Goal: Task Accomplishment & Management: Manage account settings

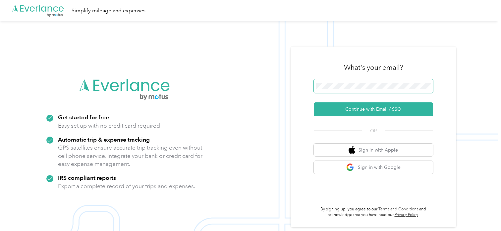
click at [373, 90] on span at bounding box center [373, 86] width 119 height 14
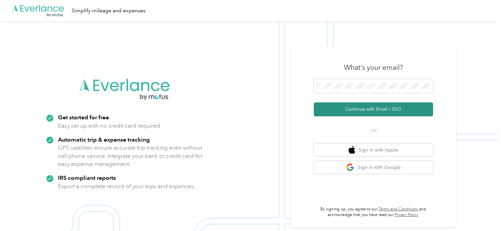
click at [388, 112] on button "Continue with Email / SSO" at bounding box center [373, 109] width 119 height 14
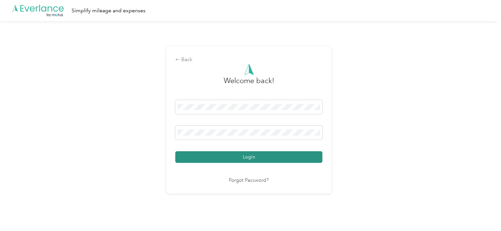
click at [265, 163] on button "Login" at bounding box center [248, 157] width 147 height 12
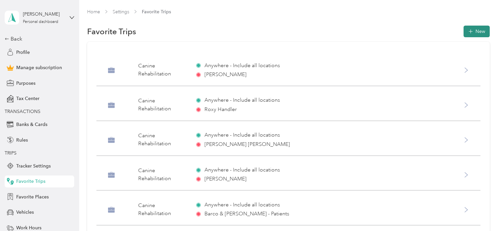
click at [467, 30] on icon "button" at bounding box center [470, 31] width 7 height 7
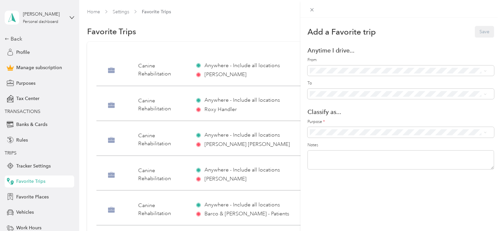
click at [33, 197] on div "Add a Favorite trip Save Anytime I drive... From To Classify as... Purpose * No…" at bounding box center [250, 115] width 501 height 231
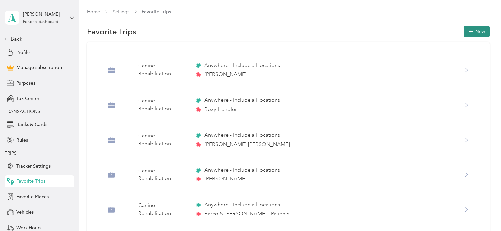
click at [469, 32] on icon "button" at bounding box center [470, 31] width 7 height 7
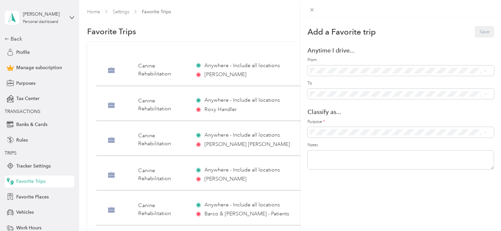
click at [23, 204] on div "Add a Favorite trip Save Anytime I drive... From To Classify as... Purpose * No…" at bounding box center [250, 115] width 501 height 231
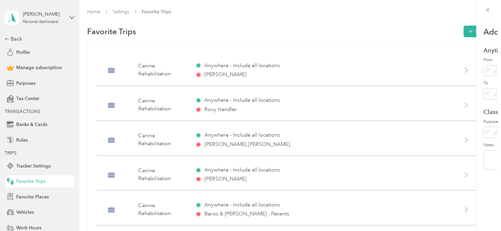
click at [30, 199] on div at bounding box center [250, 115] width 501 height 231
click at [37, 195] on span "Favorite Places" at bounding box center [32, 196] width 33 height 7
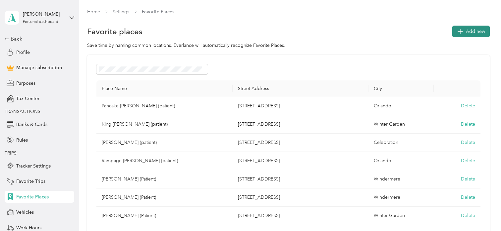
click at [474, 31] on span "Add new" at bounding box center [475, 31] width 19 height 7
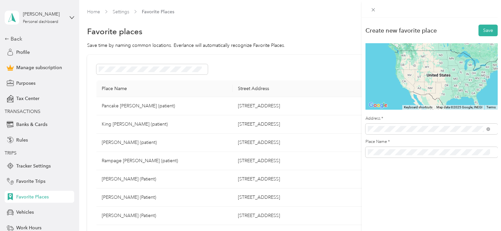
click at [458, 118] on label "Address *" at bounding box center [432, 118] width 132 height 6
click at [447, 131] on span at bounding box center [432, 128] width 132 height 11
click at [421, 125] on span at bounding box center [432, 128] width 132 height 11
click at [398, 156] on span "[PERSON_NAME][GEOGRAPHIC_DATA][US_STATE], [GEOGRAPHIC_DATA]" at bounding box center [434, 156] width 108 height 12
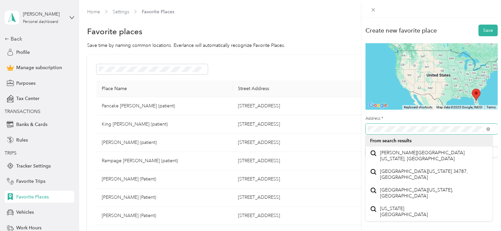
click at [481, 124] on span at bounding box center [432, 128] width 132 height 11
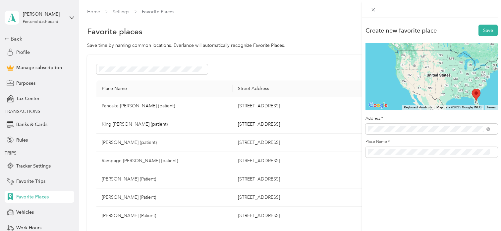
click at [451, 154] on span "[PERSON_NAME][GEOGRAPHIC_DATA][US_STATE], [GEOGRAPHIC_DATA]" at bounding box center [434, 156] width 108 height 12
click at [375, 132] on span at bounding box center [432, 128] width 132 height 11
click at [391, 153] on span "[PERSON_NAME][GEOGRAPHIC_DATA][US_STATE], [GEOGRAPHIC_DATA]" at bounding box center [434, 155] width 108 height 12
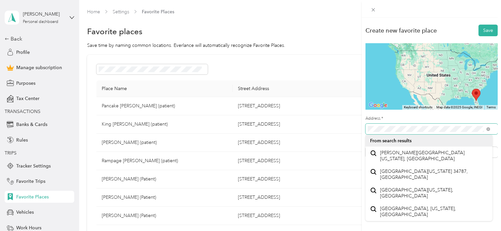
scroll to position [0, 16]
click at [498, 106] on html "Edriana Fermin Personal dashboard Back Profile Manage subscription Purposes Tax…" at bounding box center [249, 115] width 498 height 231
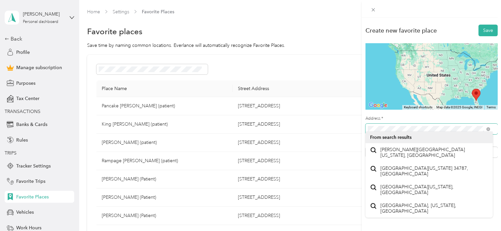
scroll to position [0, 0]
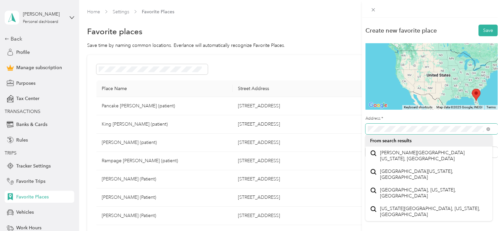
click at [336, 130] on div "Create new favorite place Save To navigate the map with touch gestures double-t…" at bounding box center [250, 115] width 501 height 231
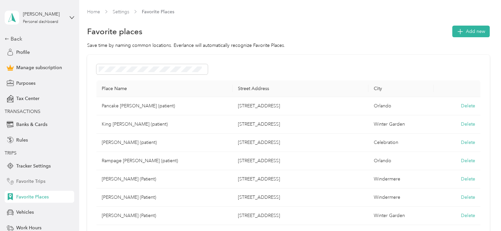
click at [21, 177] on span "Favorite Trips" at bounding box center [30, 180] width 29 height 7
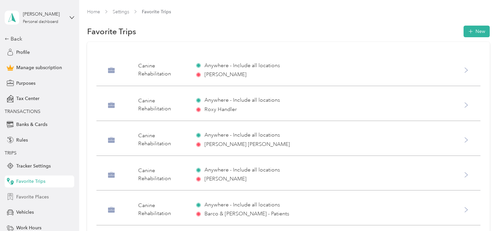
click at [32, 194] on span "Favorite Places" at bounding box center [32, 196] width 33 height 7
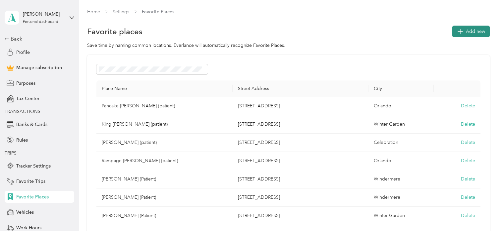
click at [472, 32] on span "Add new" at bounding box center [475, 31] width 19 height 7
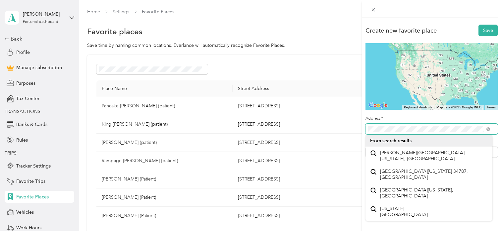
click at [326, 125] on div "Create new favorite place Save To navigate the map with touch gestures double-t…" at bounding box center [250, 115] width 501 height 231
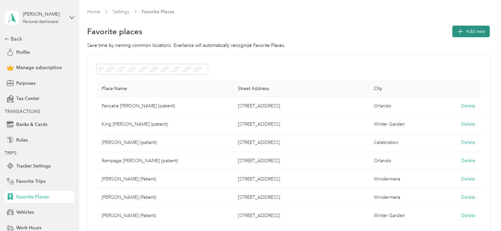
click at [466, 33] on span "Add new" at bounding box center [475, 31] width 19 height 7
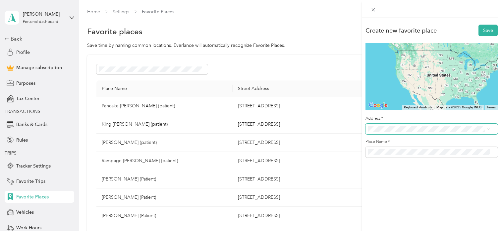
click at [391, 123] on span at bounding box center [432, 128] width 132 height 11
click at [411, 159] on span "[PERSON_NAME][GEOGRAPHIC_DATA][US_STATE], [GEOGRAPHIC_DATA]" at bounding box center [434, 156] width 108 height 12
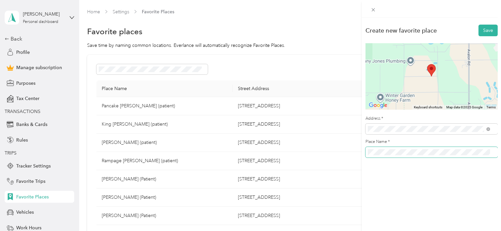
click at [359, 145] on div "Create new favorite place Save To navigate the map with touch gestures double-t…" at bounding box center [250, 115] width 501 height 231
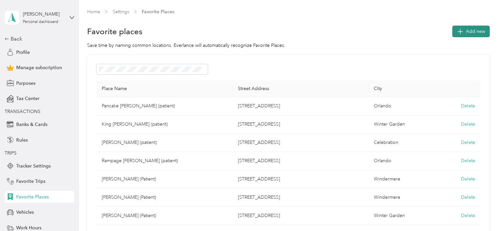
click at [463, 28] on button "Add new" at bounding box center [471, 32] width 37 height 12
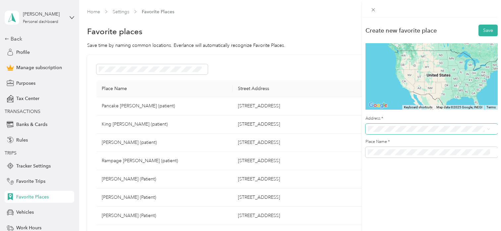
click at [402, 132] on span at bounding box center [432, 128] width 132 height 11
click at [412, 153] on span "[PERSON_NAME][GEOGRAPHIC_DATA][US_STATE], [GEOGRAPHIC_DATA]" at bounding box center [434, 156] width 108 height 12
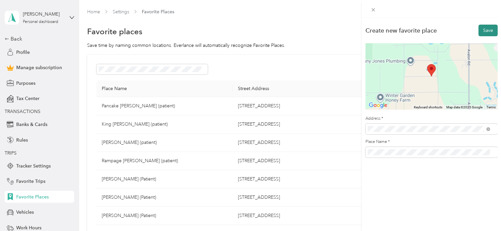
click at [484, 30] on button "Save" at bounding box center [488, 31] width 19 height 12
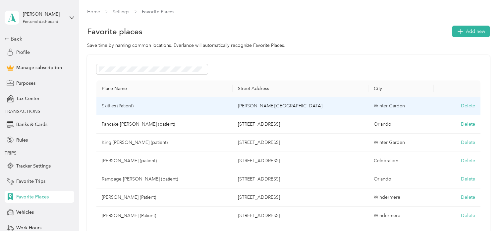
click at [383, 106] on td "Winter Garden" at bounding box center [401, 106] width 65 height 18
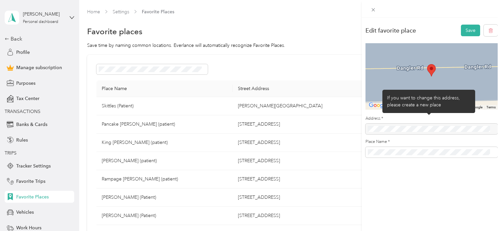
click at [413, 129] on div at bounding box center [432, 128] width 132 height 11
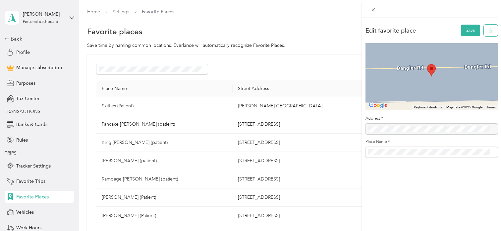
click at [489, 32] on button "button" at bounding box center [491, 31] width 14 height 12
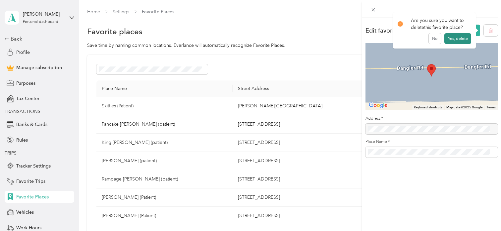
click at [460, 38] on button "Yes, delete" at bounding box center [458, 38] width 27 height 11
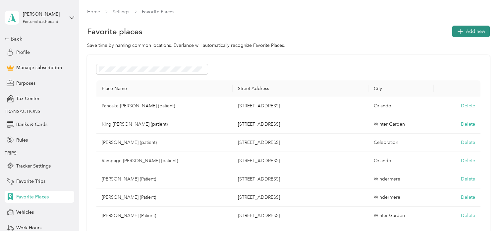
click at [473, 26] on button "Add new" at bounding box center [471, 32] width 37 height 12
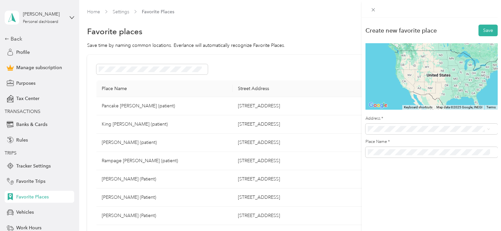
click at [421, 155] on span "[STREET_ADDRESS][PERSON_NAME][US_STATE]" at bounding box center [431, 152] width 103 height 6
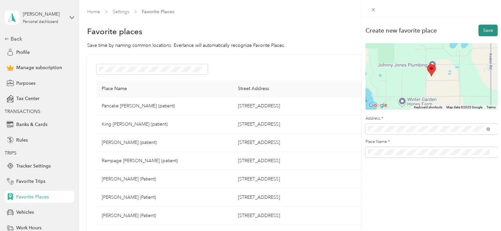
click at [485, 31] on button "Save" at bounding box center [488, 31] width 19 height 12
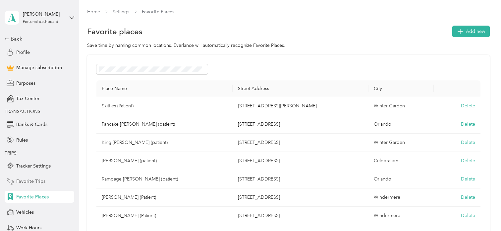
click at [31, 179] on span "Favorite Trips" at bounding box center [30, 180] width 29 height 7
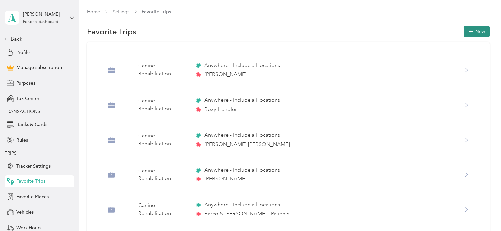
click at [472, 30] on icon "button" at bounding box center [470, 31] width 7 height 7
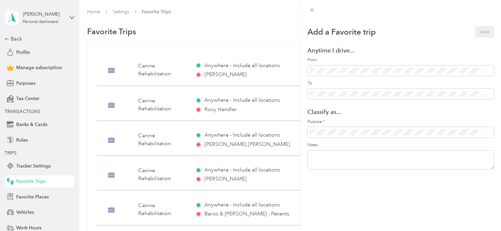
click at [401, 118] on div "Skittles (Patient) ([STREET_ADDRESS][PERSON_NAME])" at bounding box center [406, 116] width 158 height 7
click at [332, 61] on span "Canine Rehabilitation" at bounding box center [404, 62] width 161 height 7
click at [479, 33] on button "Save" at bounding box center [484, 32] width 19 height 12
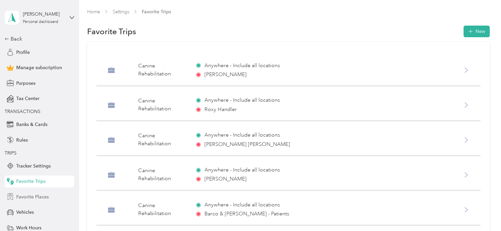
click at [36, 195] on span "Favorite Places" at bounding box center [32, 196] width 33 height 7
